Goal: Information Seeking & Learning: Learn about a topic

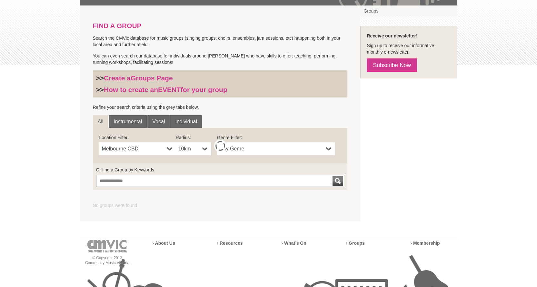
scroll to position [129, 0]
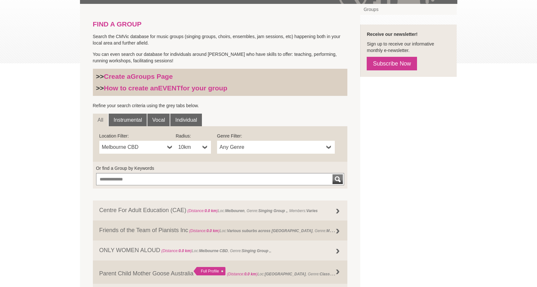
click at [157, 148] on span "Melbourne CBD" at bounding box center [133, 147] width 63 height 8
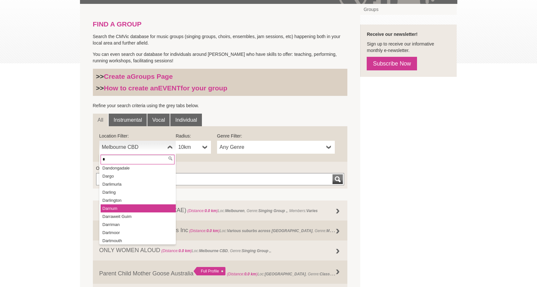
scroll to position [0, 0]
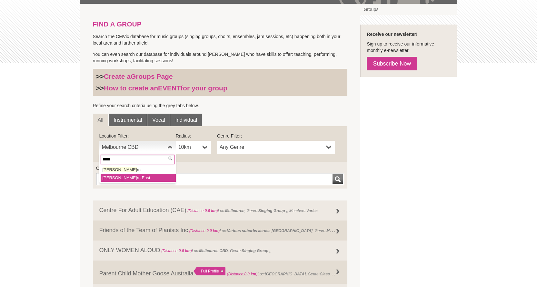
type input "*****"
click at [129, 176] on li "Malve rn East" at bounding box center [138, 178] width 75 height 8
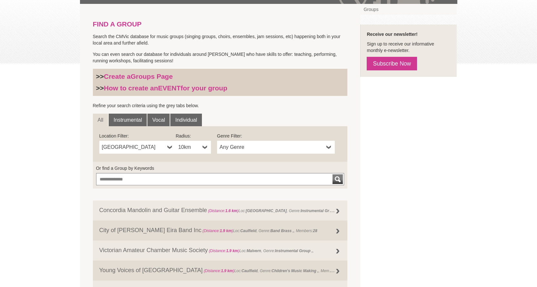
click at [200, 148] on link "10km" at bounding box center [193, 147] width 35 height 13
click at [193, 176] on li "5km" at bounding box center [194, 178] width 34 height 8
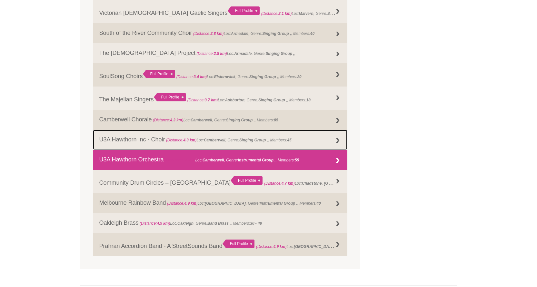
scroll to position [419, 0]
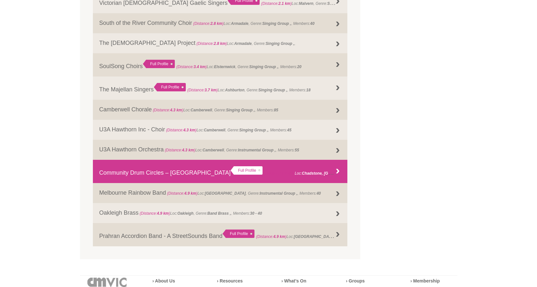
click at [161, 176] on link "Community Drum Circles – Chadstone Full Profile (Distance: 4.7 km ) Loc: Chadst…" at bounding box center [220, 171] width 255 height 23
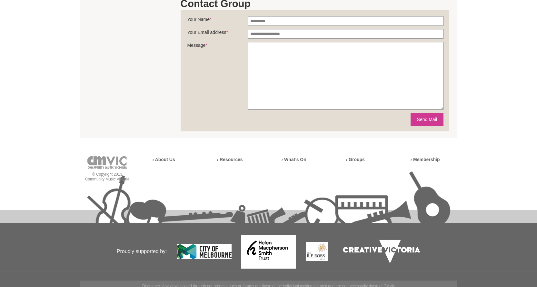
scroll to position [273, 0]
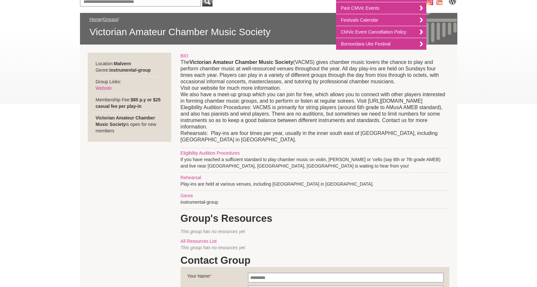
scroll to position [194, 0]
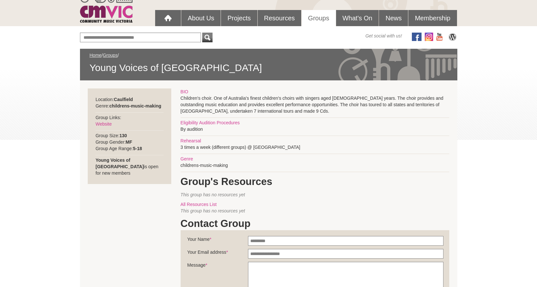
scroll to position [65, 0]
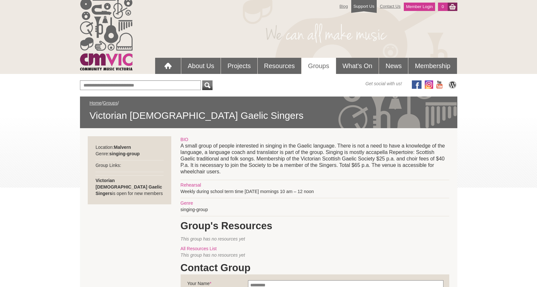
scroll to position [32, 0]
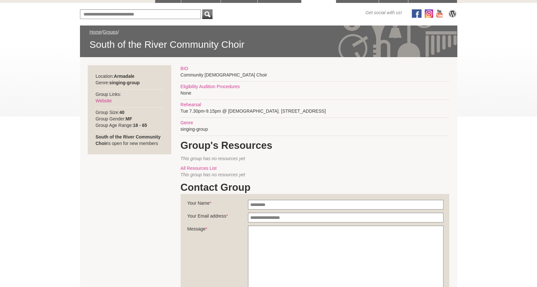
scroll to position [65, 0]
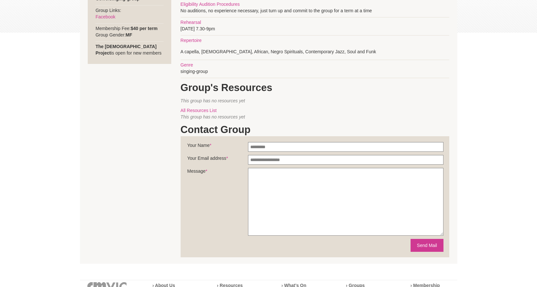
scroll to position [161, 0]
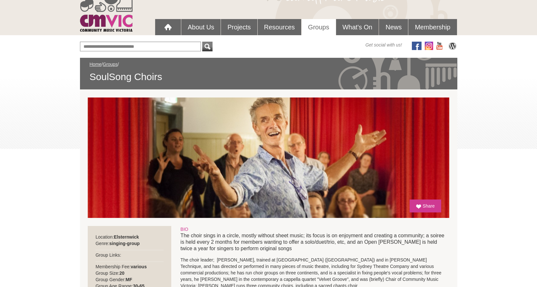
scroll to position [32, 0]
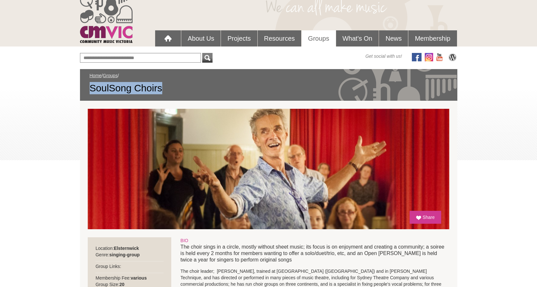
drag, startPoint x: 163, startPoint y: 88, endPoint x: 81, endPoint y: 87, distance: 82.0
click at [81, 87] on div "Home / Groups / SoulSong Choirs" at bounding box center [268, 85] width 377 height 32
copy span "SoulSong Choirs"
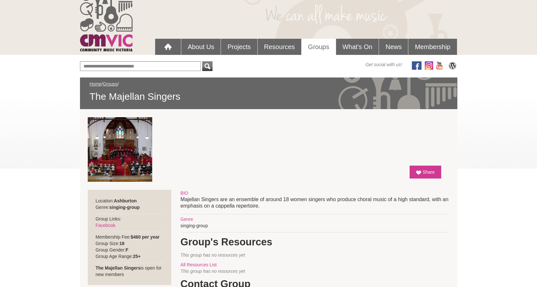
scroll to position [97, 0]
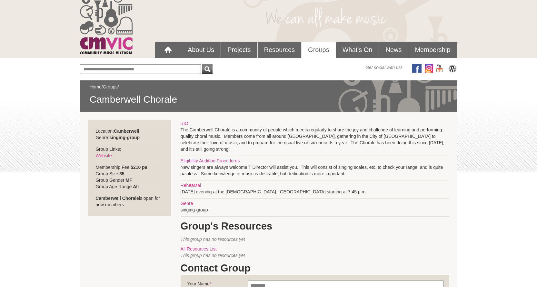
scroll to position [32, 0]
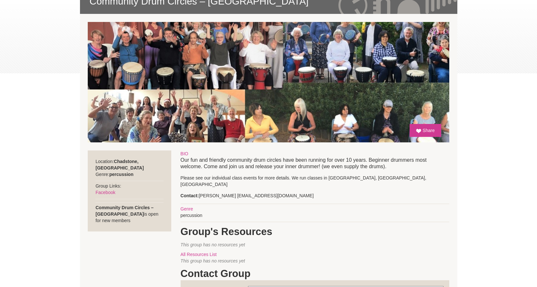
scroll to position [129, 0]
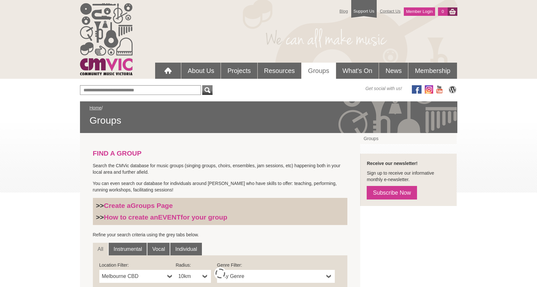
scroll to position [218, 0]
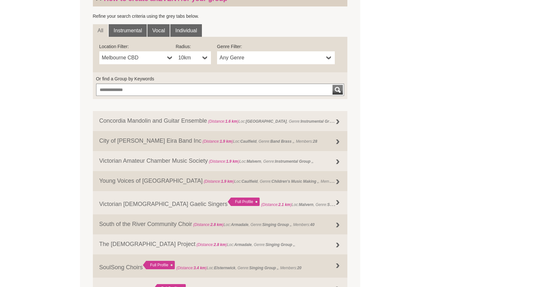
click at [194, 57] on span "10km" at bounding box center [189, 58] width 22 height 8
click at [142, 55] on span "Melbourne CBD" at bounding box center [133, 58] width 63 height 8
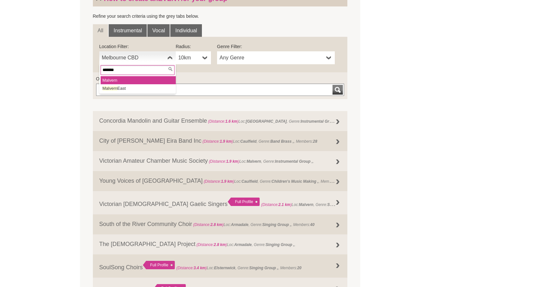
type input "*******"
click at [139, 83] on li "Malvern" at bounding box center [138, 80] width 75 height 8
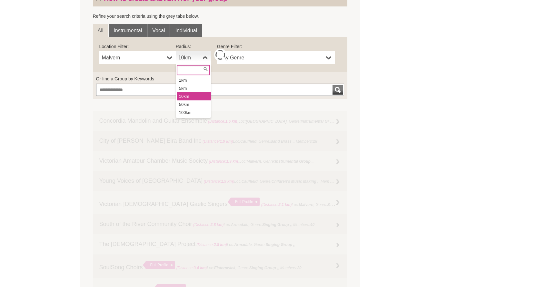
click at [187, 58] on span "10km" at bounding box center [189, 58] width 22 height 8
click at [147, 59] on span "Malvern" at bounding box center [133, 58] width 63 height 8
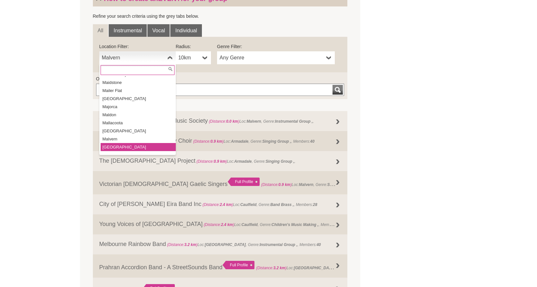
scroll to position [7388, 0]
click at [124, 141] on li "[GEOGRAPHIC_DATA]" at bounding box center [138, 145] width 75 height 8
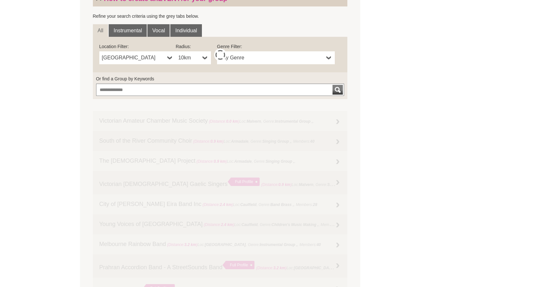
click at [191, 60] on span "10km" at bounding box center [189, 58] width 22 height 8
click at [186, 89] on li "5km" at bounding box center [194, 88] width 34 height 8
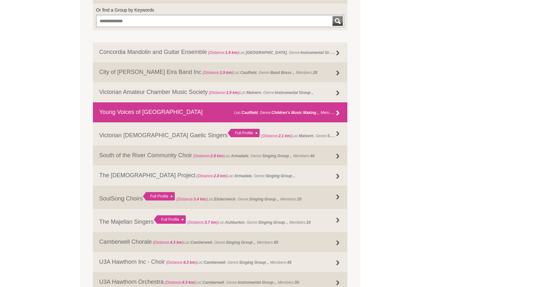
scroll to position [226, 0]
